Goal: Information Seeking & Learning: Learn about a topic

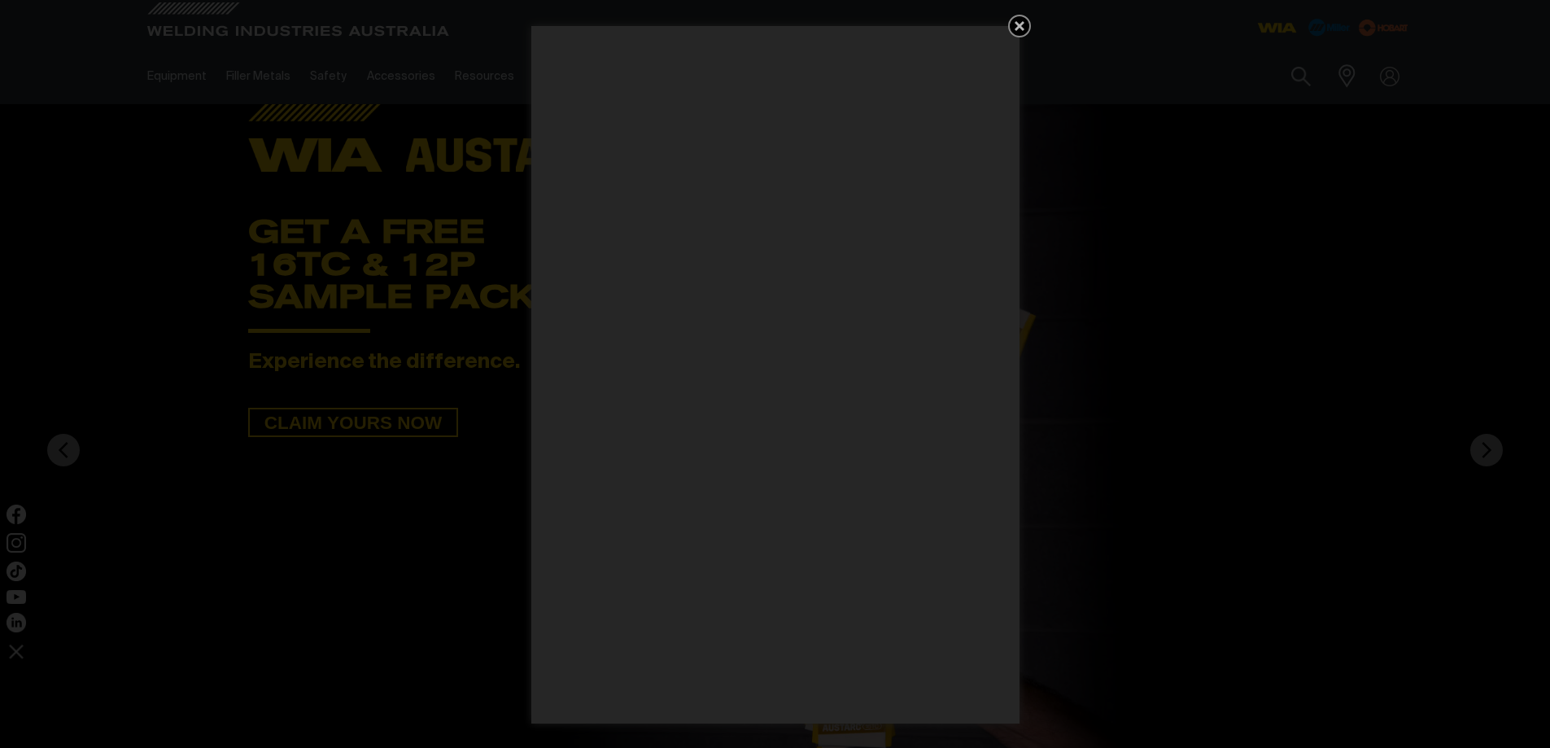
click at [1019, 22] on icon "Get 5 WIA Welding Guides Free!" at bounding box center [1020, 26] width 20 height 20
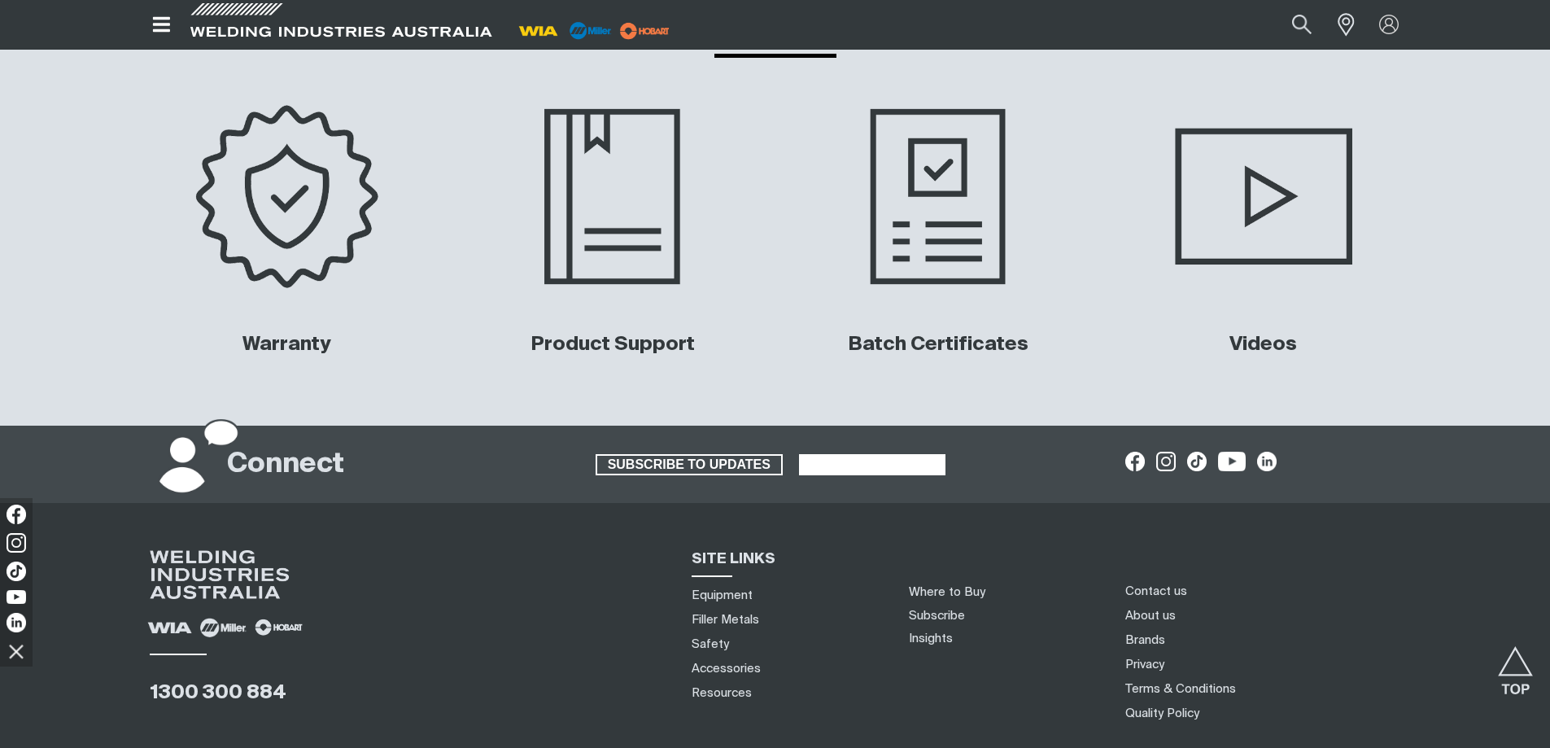
scroll to position [7727, 0]
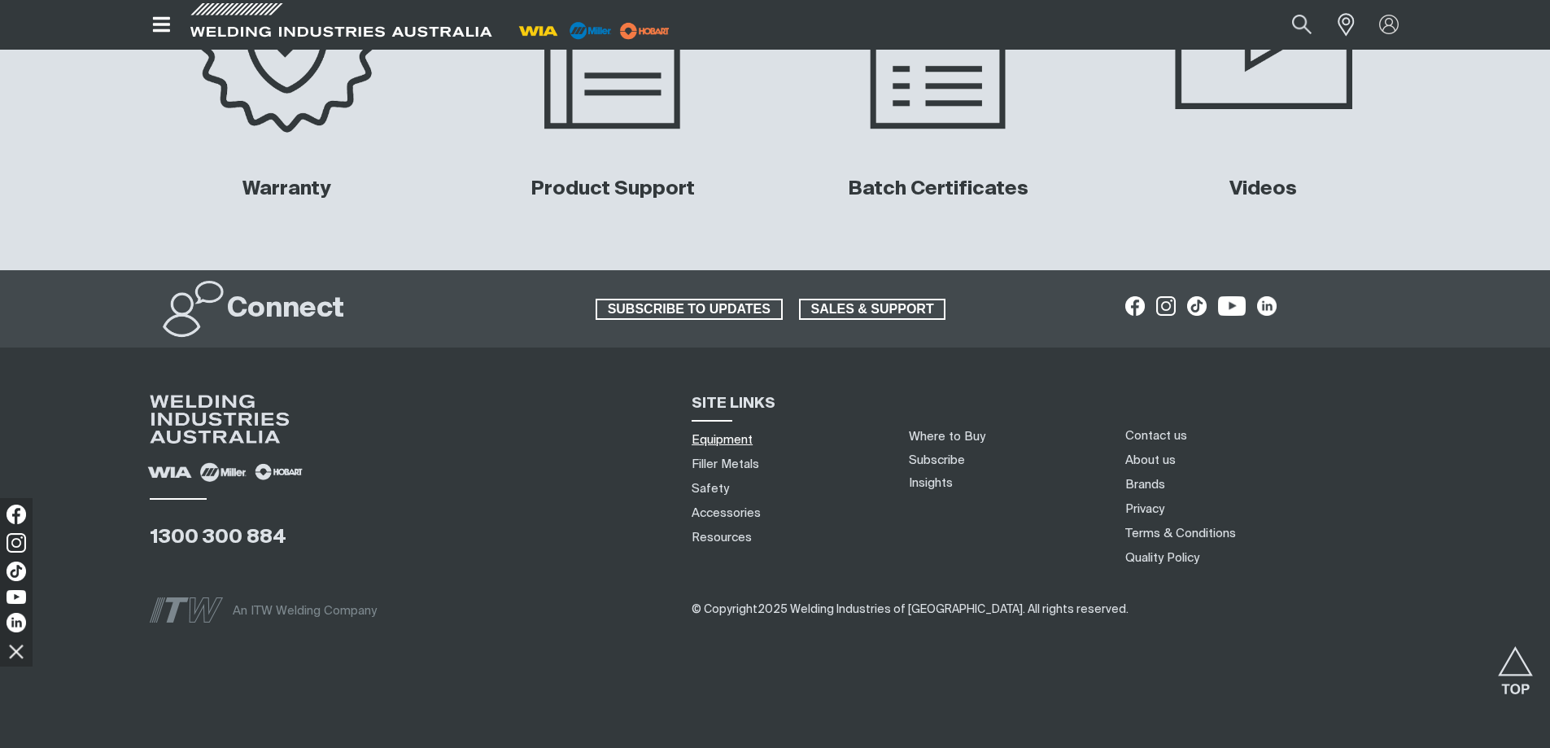
click at [726, 437] on link "Equipment" at bounding box center [721, 439] width 61 height 17
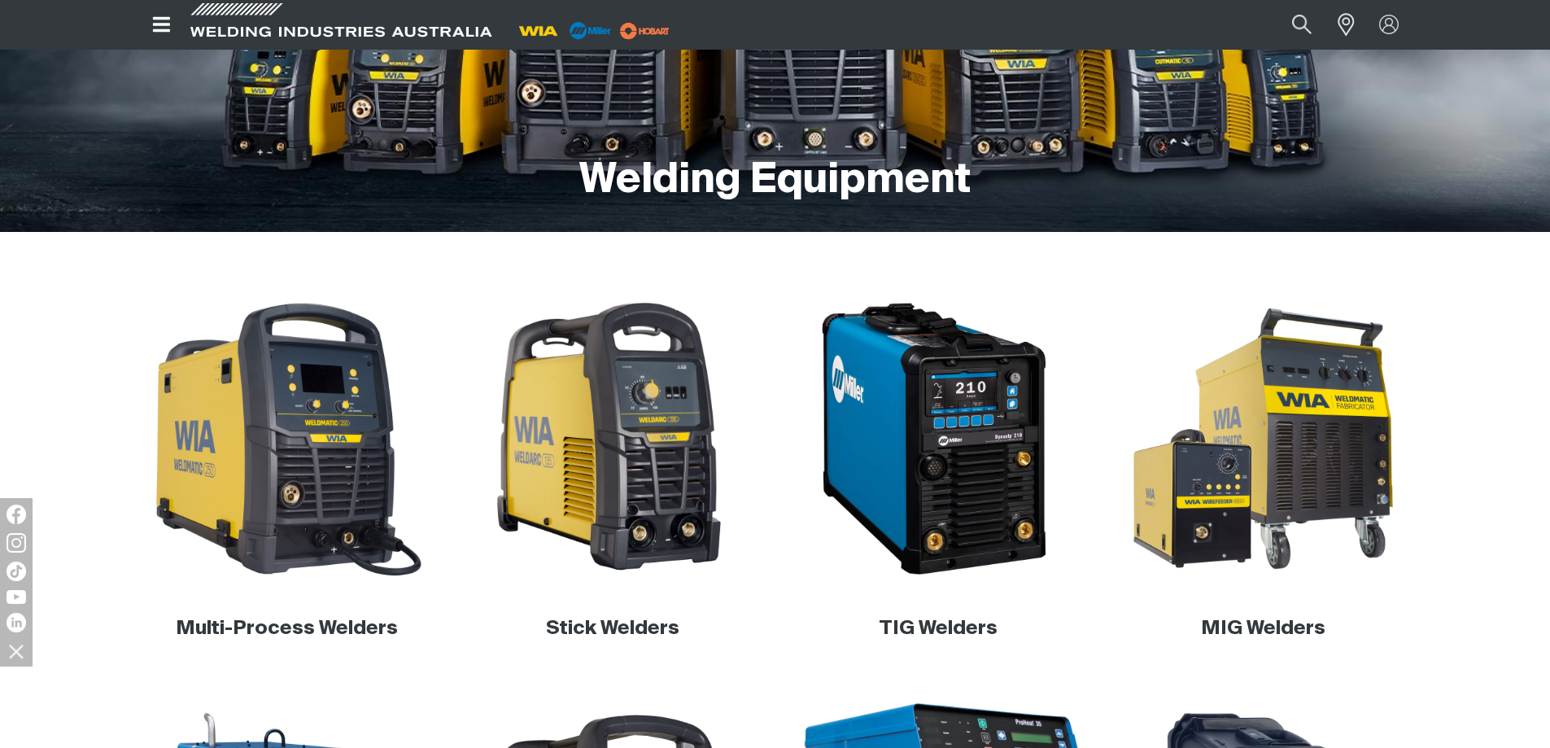
scroll to position [268, 0]
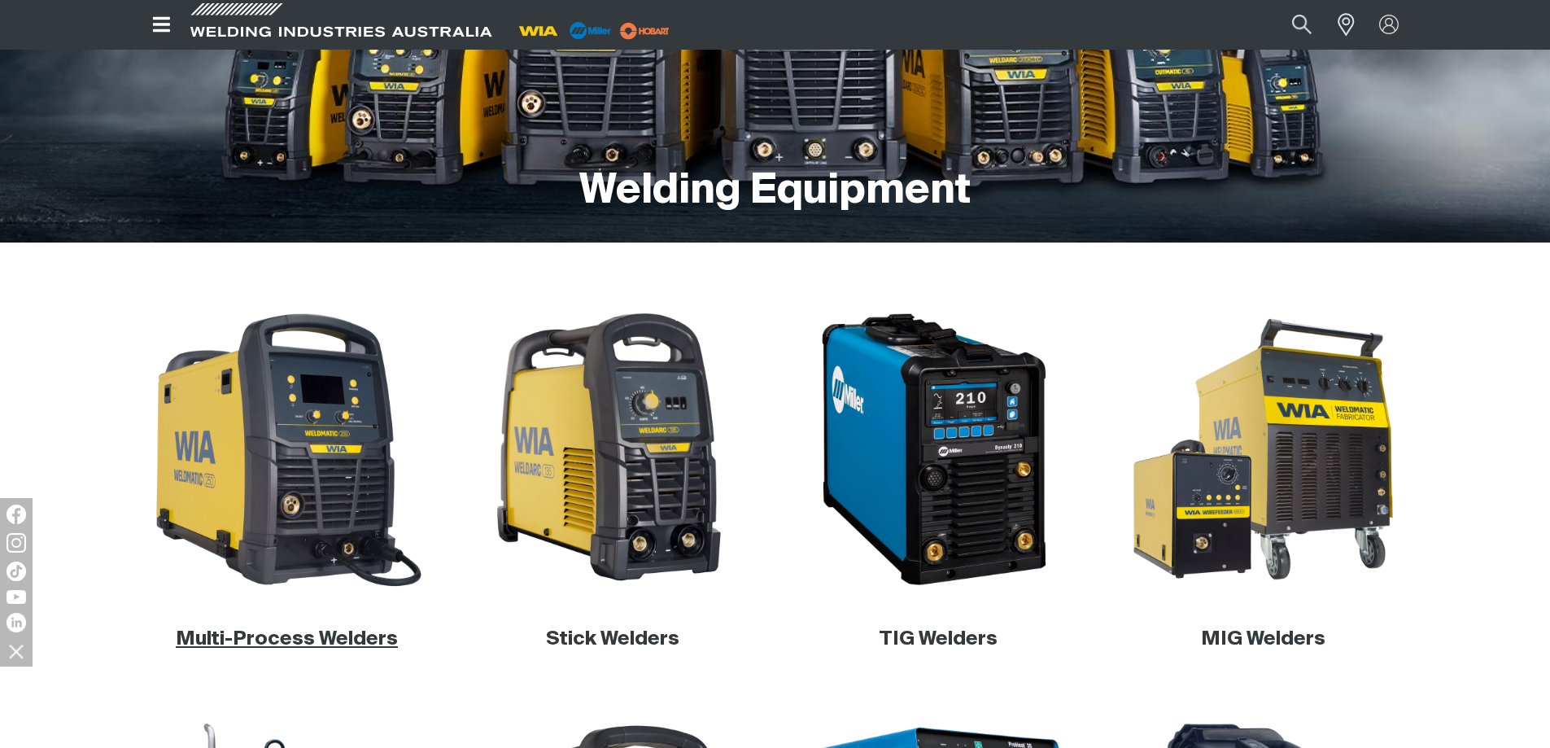
click at [312, 636] on link "Multi-Process Welders" at bounding box center [287, 639] width 222 height 20
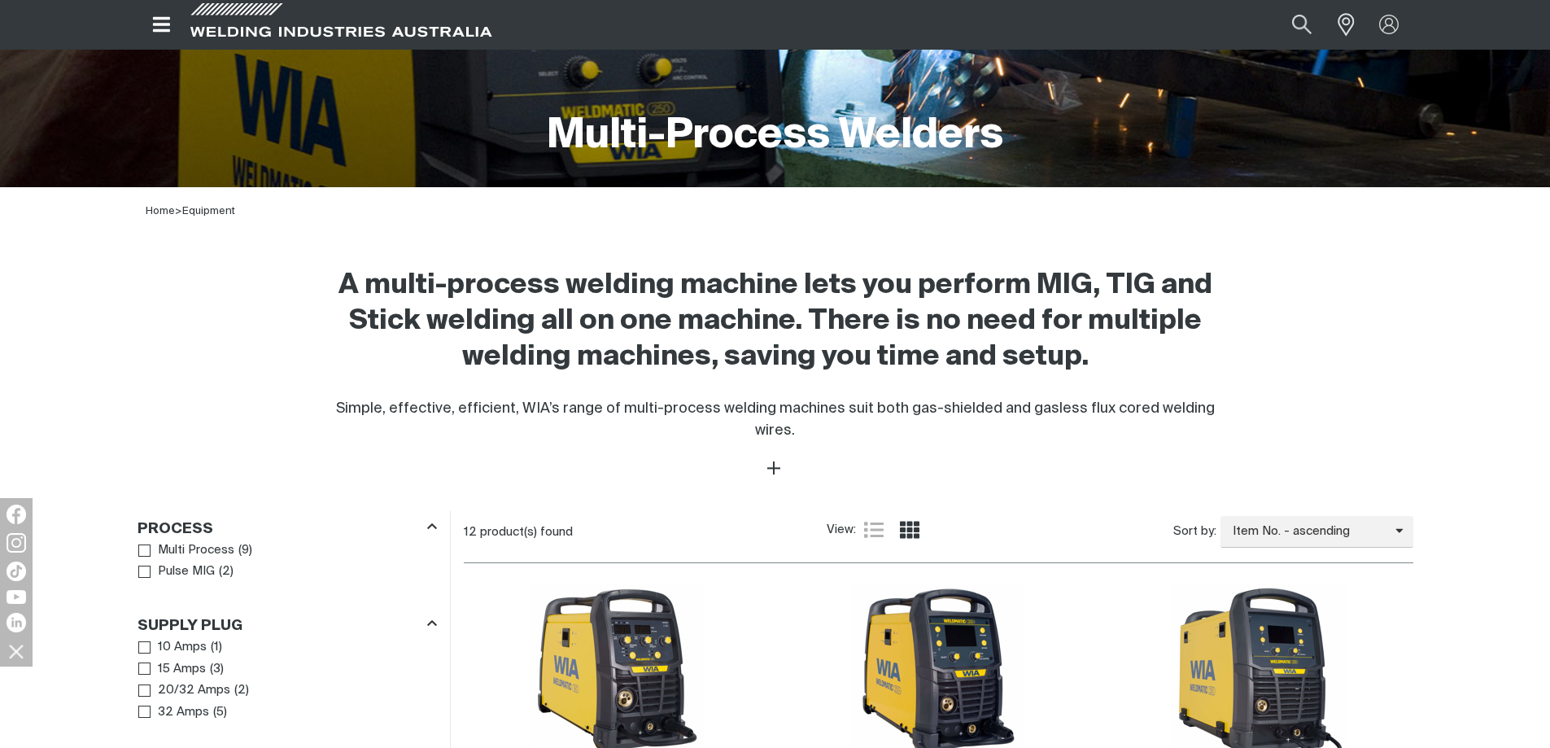
scroll to position [325, 0]
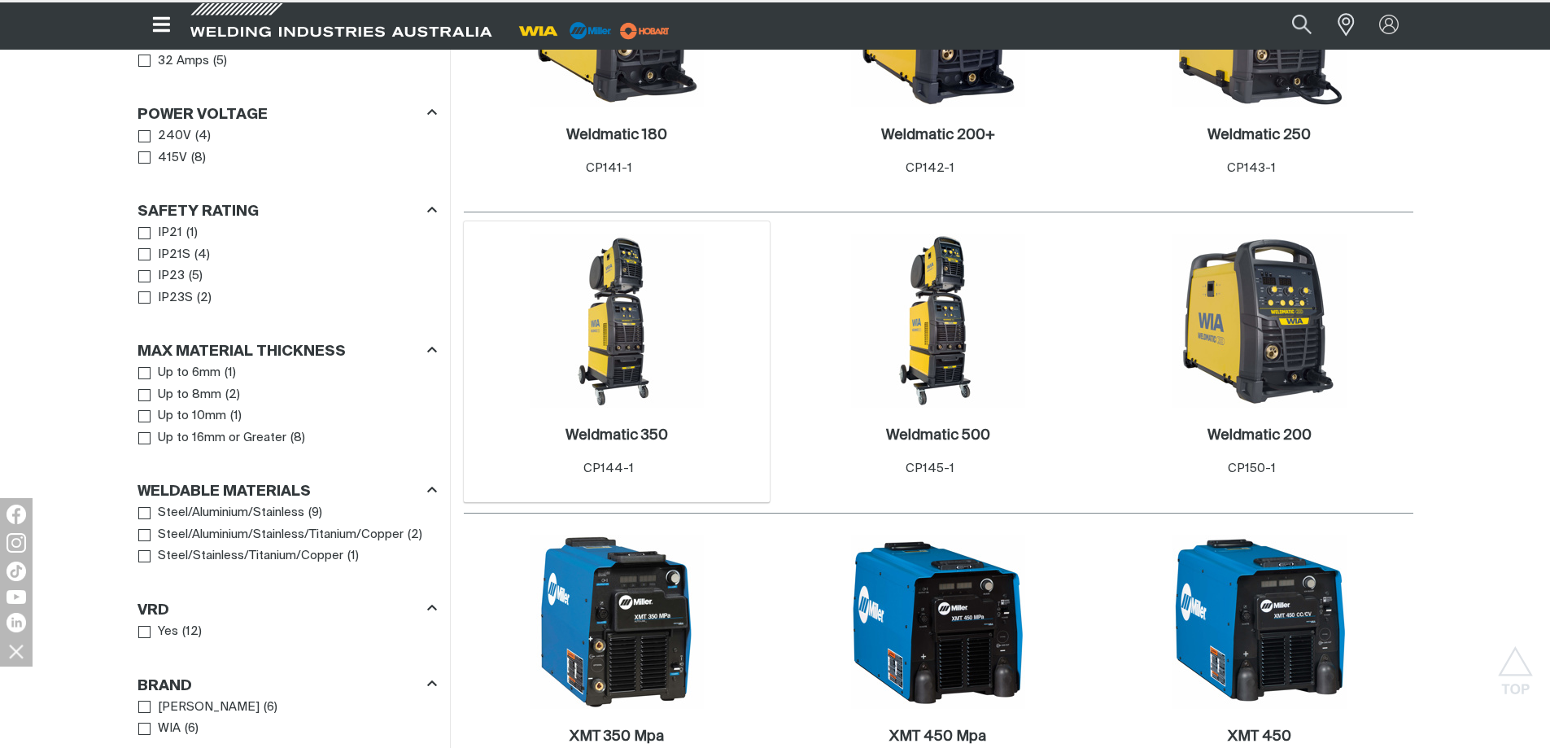
scroll to position [976, 0]
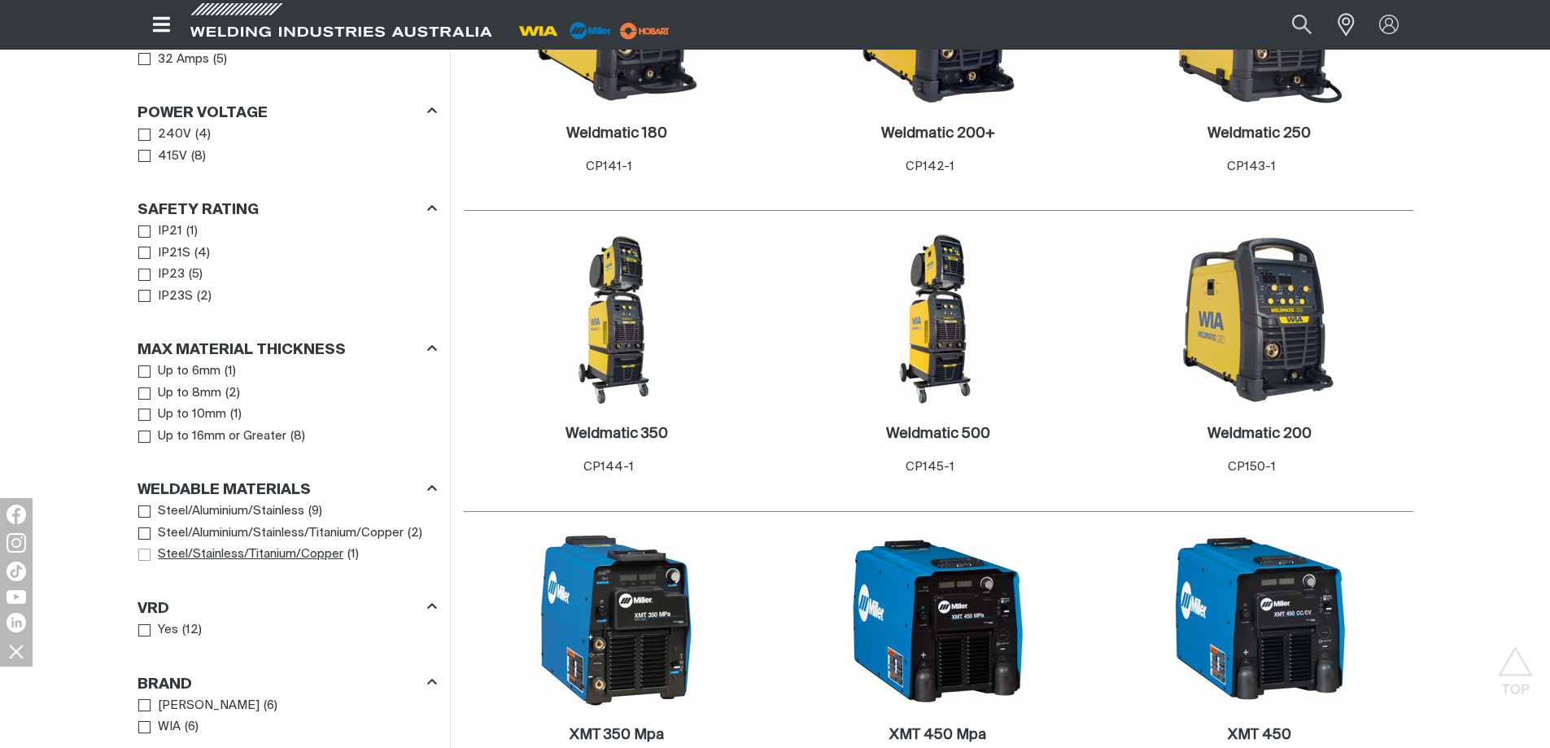
click at [143, 505] on span "Steel/Aluminium/Stainless" at bounding box center [144, 511] width 12 height 12
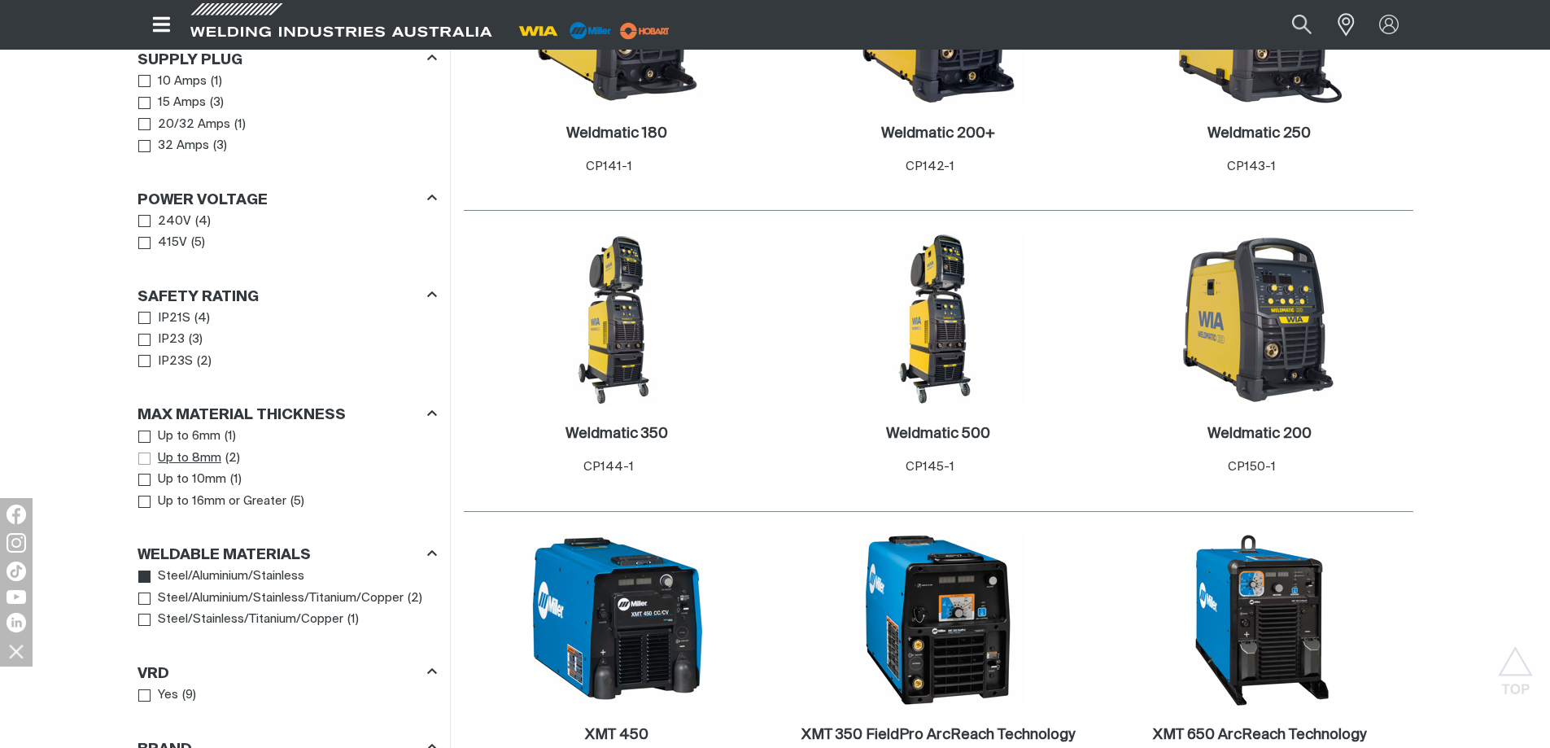
click at [141, 452] on span "Max Material Thickness" at bounding box center [144, 458] width 12 height 12
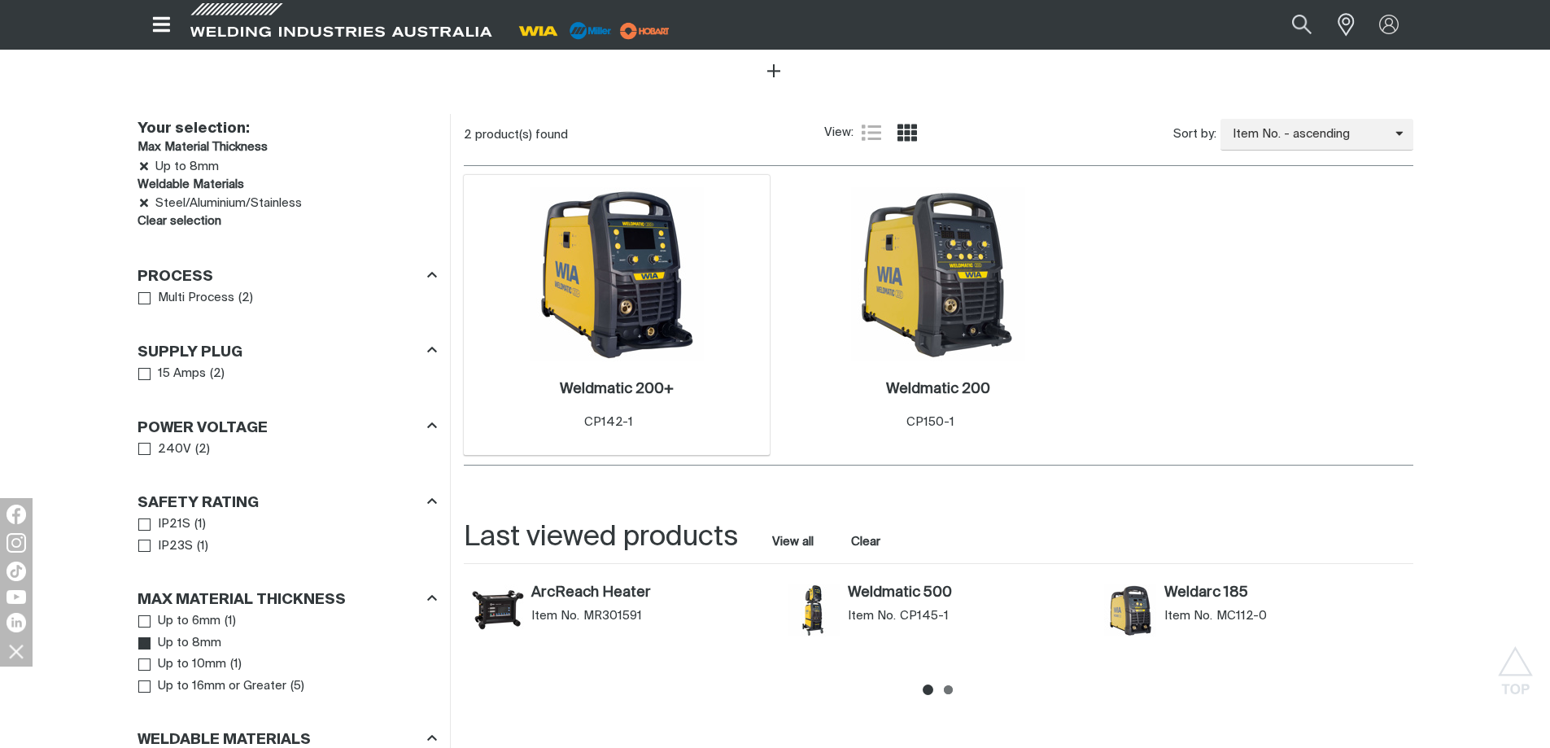
scroll to position [732, 0]
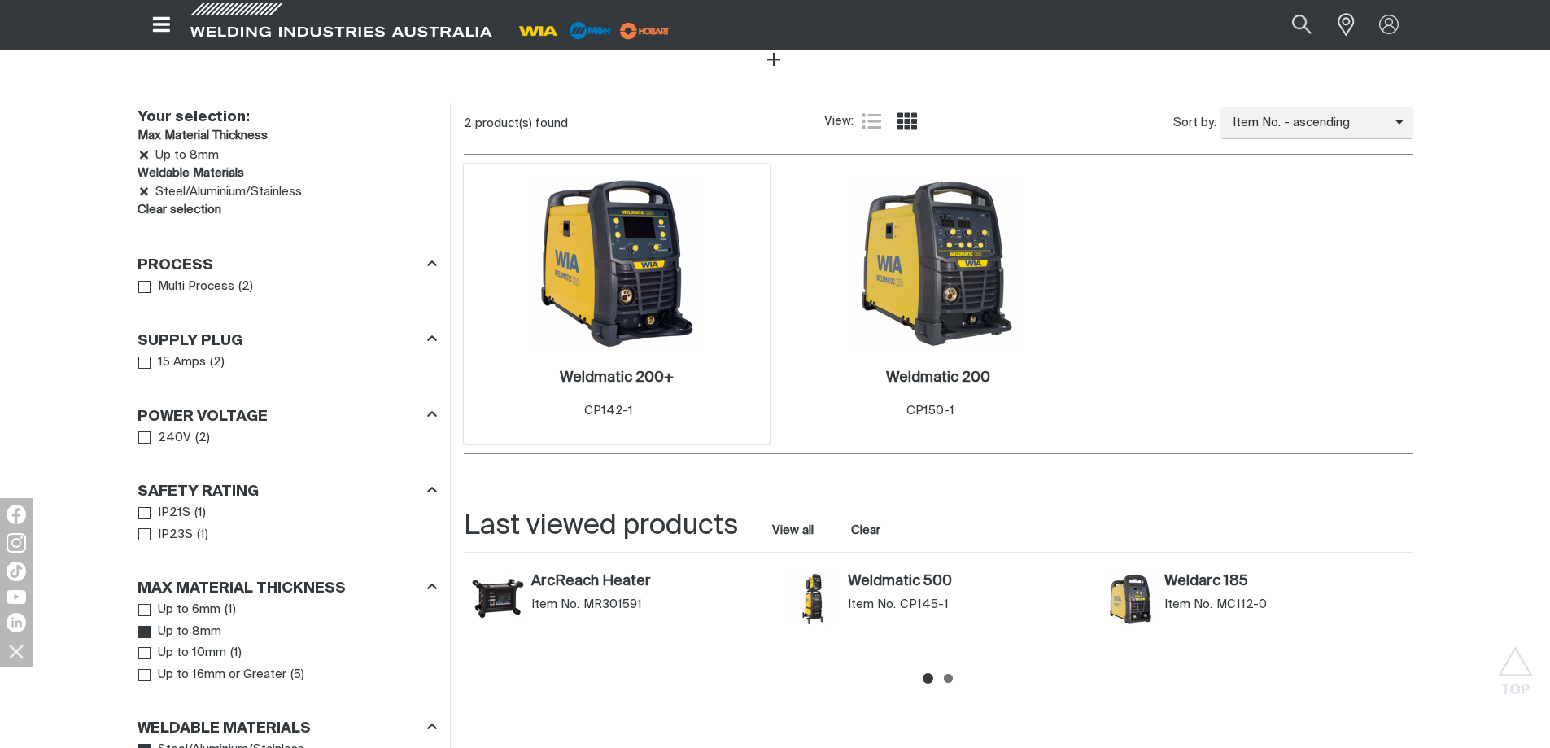
click at [628, 370] on h2 "Weldmatic 200+ ." at bounding box center [617, 377] width 114 height 15
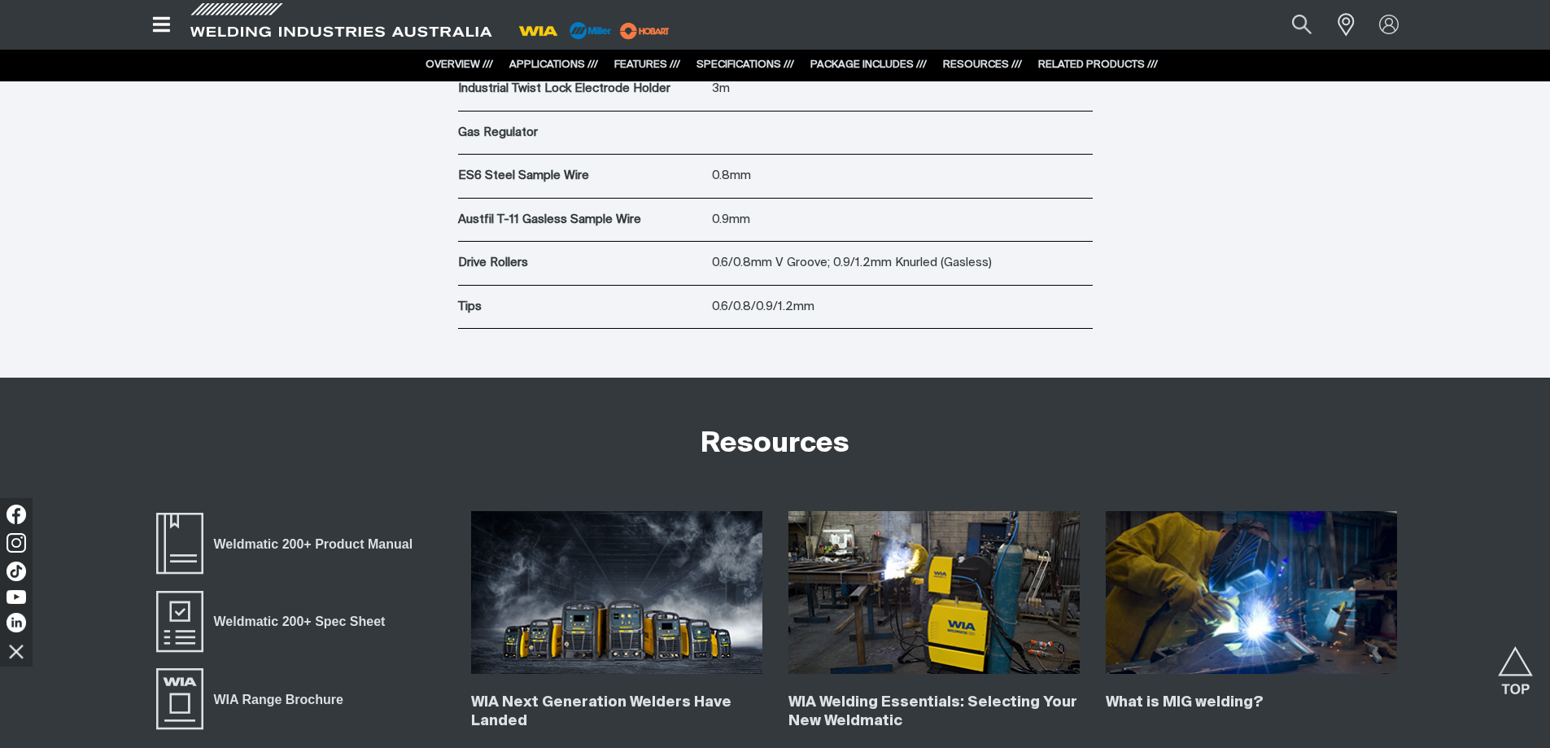
scroll to position [7077, 0]
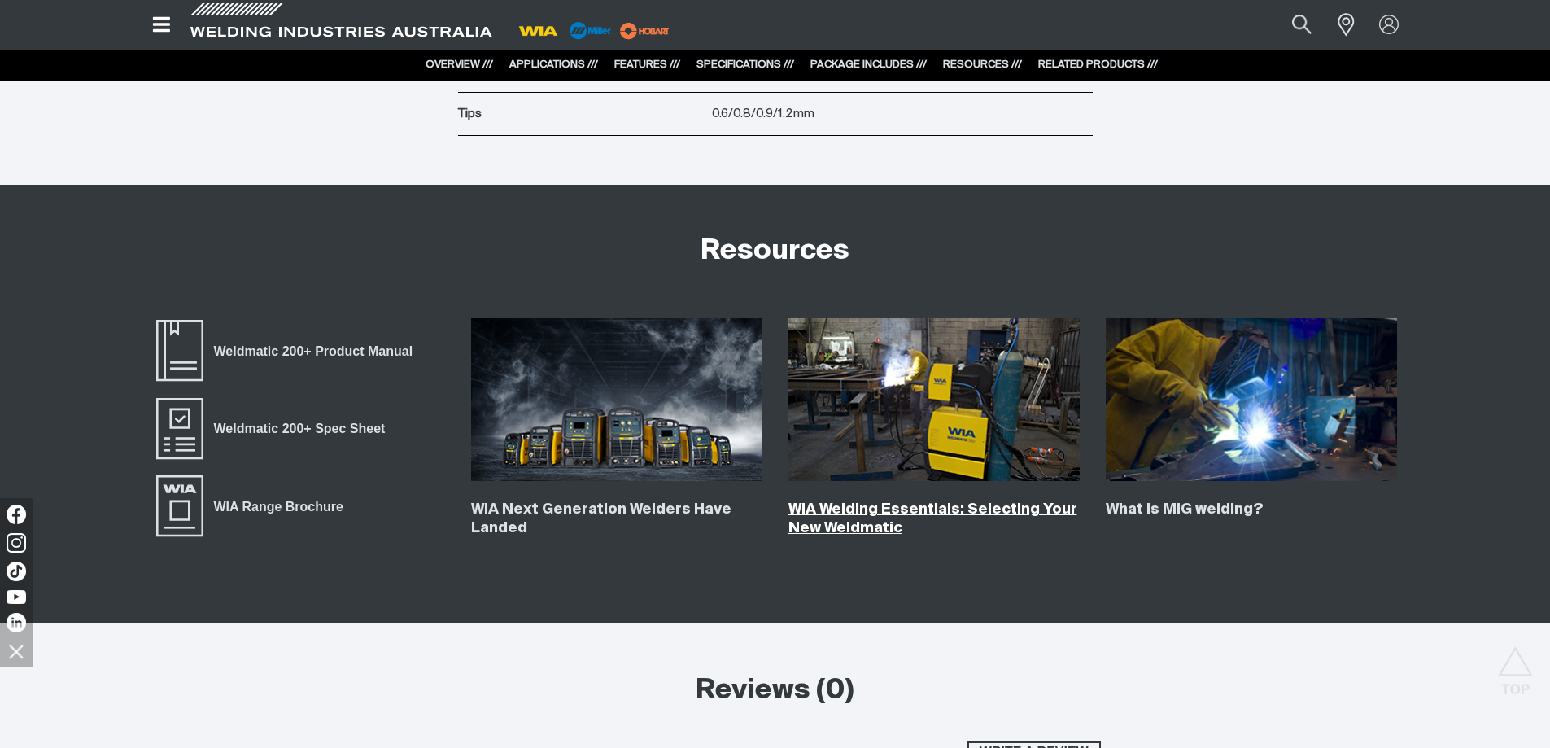
click at [861, 511] on link "WIA Welding Essentials: Selecting Your New Weldmatic" at bounding box center [932, 518] width 289 height 33
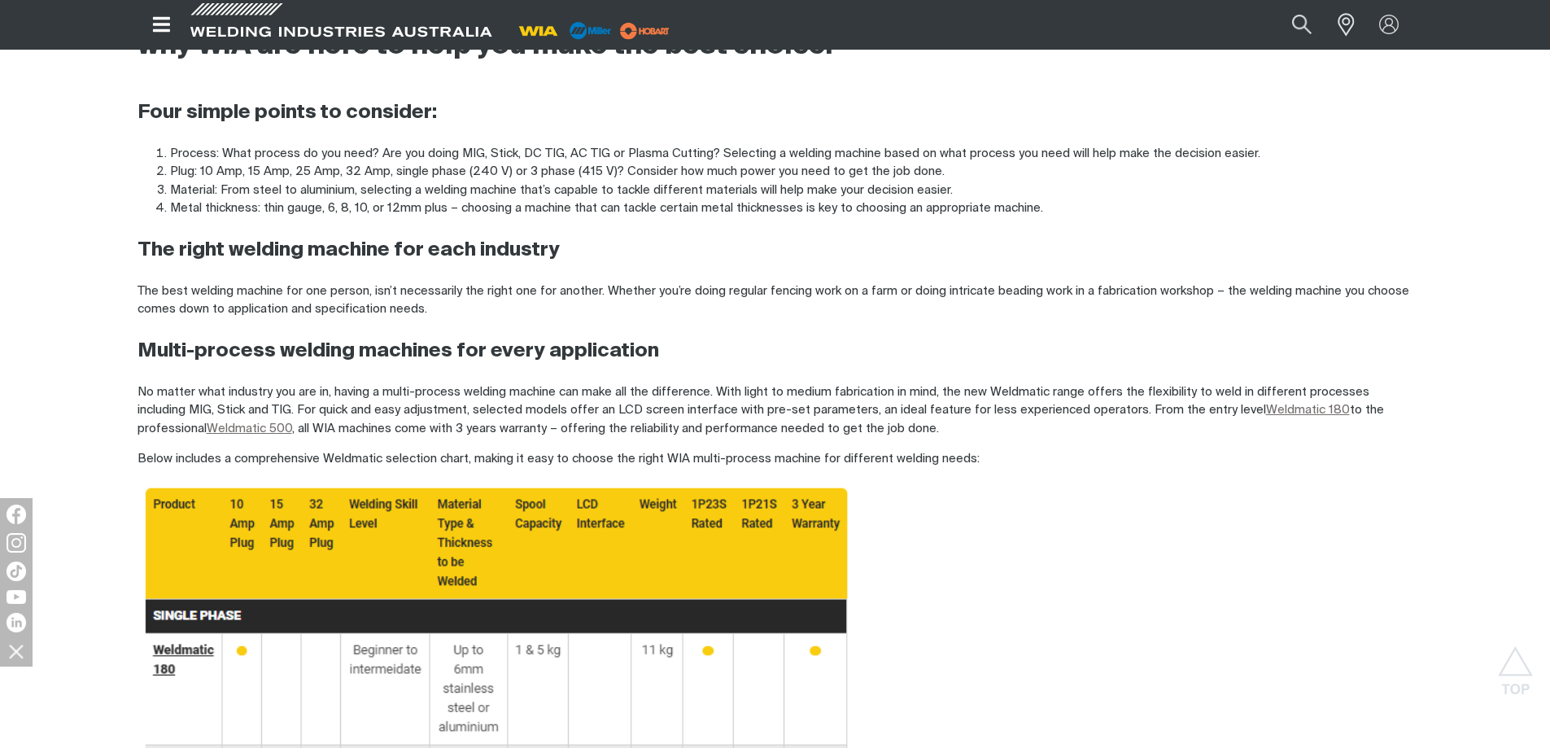
scroll to position [1220, 0]
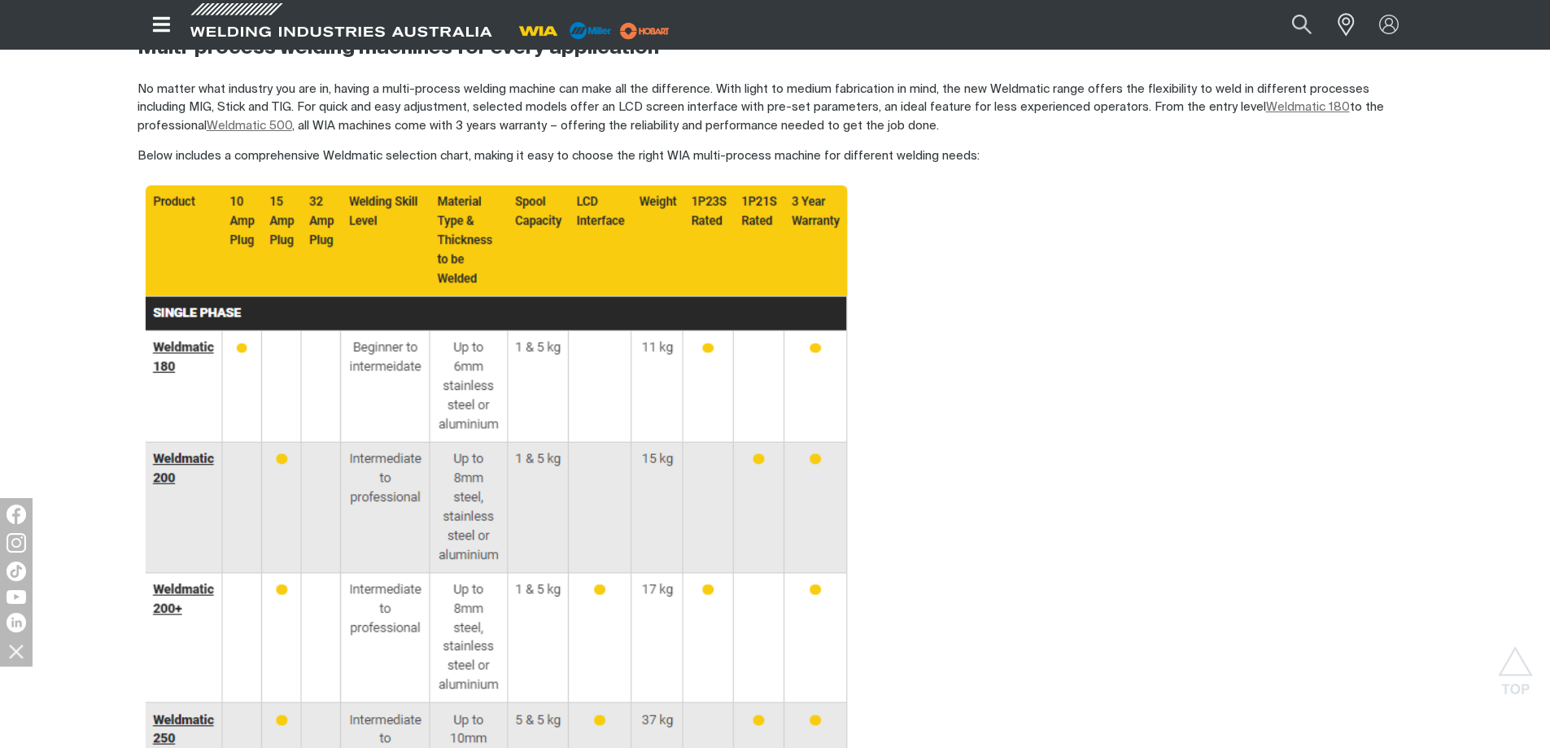
click at [679, 411] on img at bounding box center [497, 621] width 721 height 886
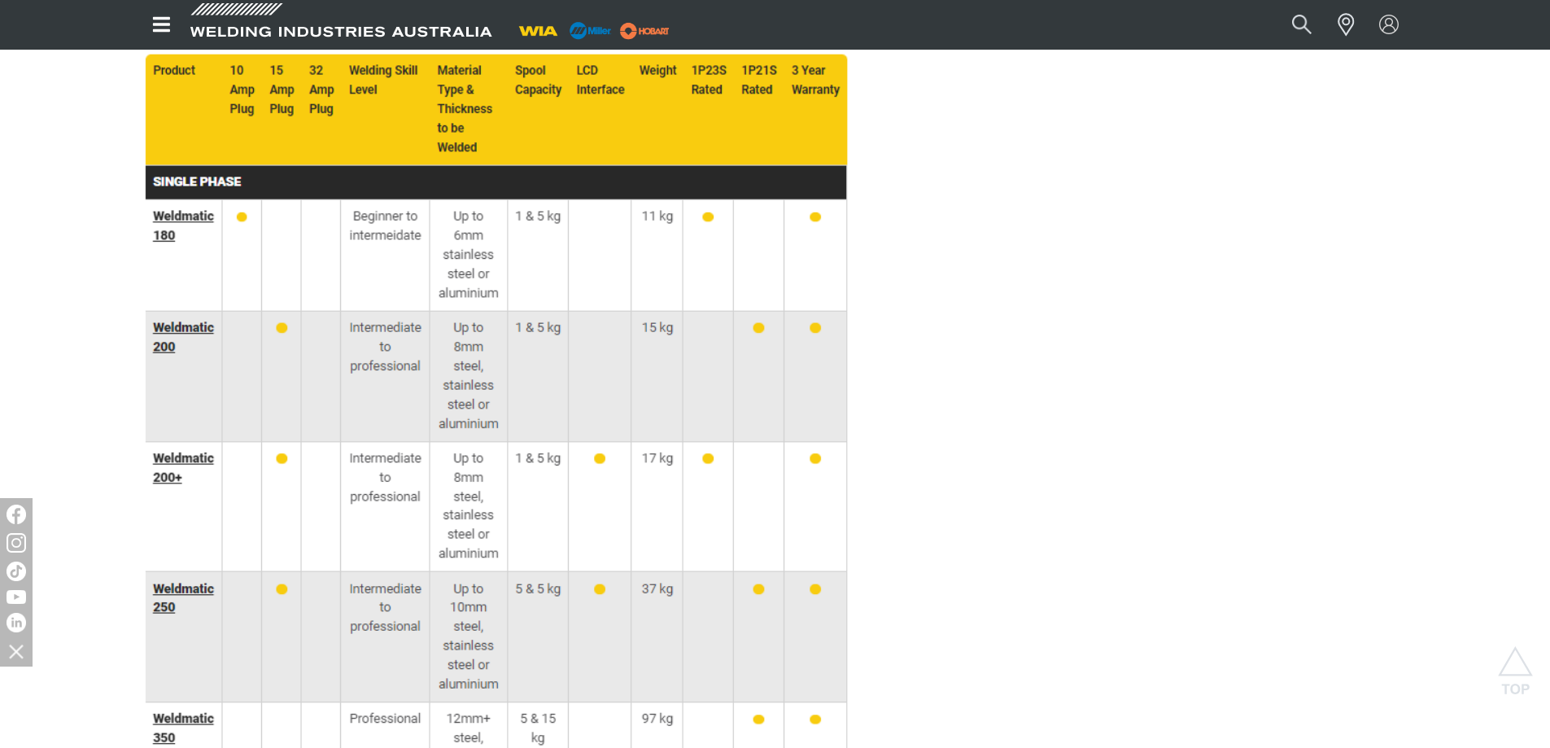
scroll to position [1302, 0]
